Goal: Information Seeking & Learning: Learn about a topic

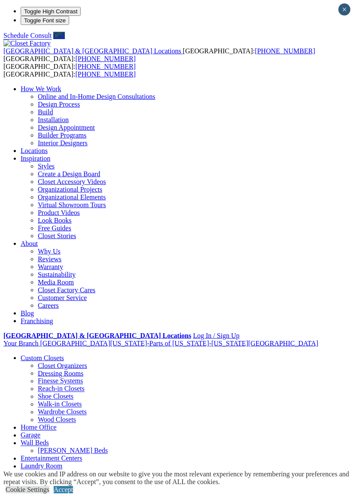
click at [0, 0] on div at bounding box center [0, 0] width 0 height 0
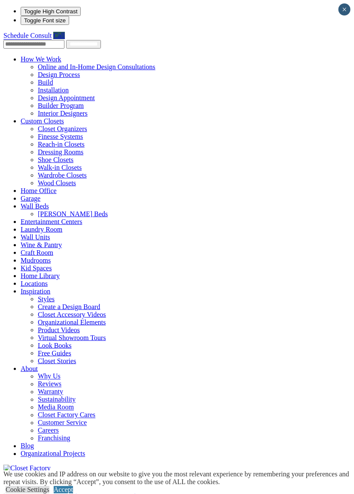
click at [31, 241] on link "Wine & Pantry" at bounding box center [41, 244] width 41 height 7
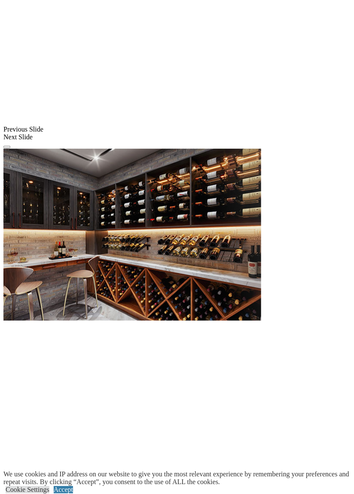
scroll to position [727, 0]
